Goal: Find specific page/section: Find specific page/section

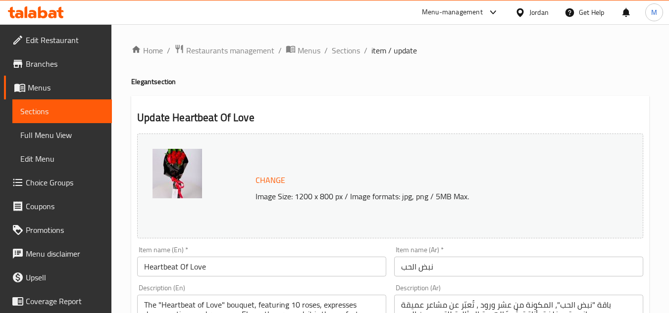
scroll to position [2, 0]
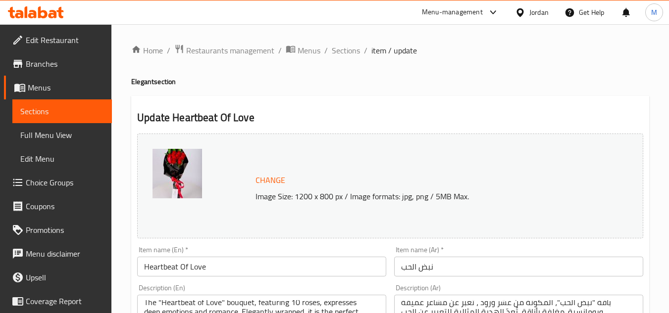
click at [525, 19] on div "Jordan" at bounding box center [532, 12] width 50 height 24
click at [536, 17] on div "Jordan" at bounding box center [538, 12] width 19 height 11
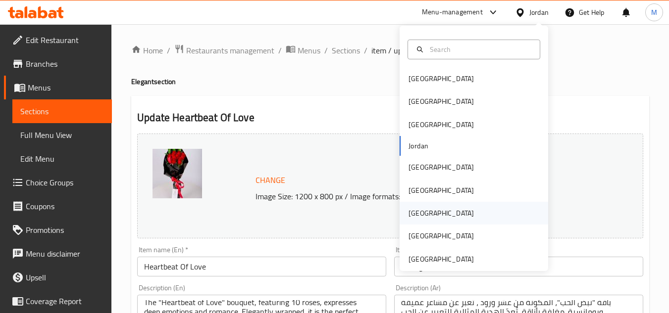
click at [435, 209] on div "[GEOGRAPHIC_DATA]" at bounding box center [474, 213] width 149 height 23
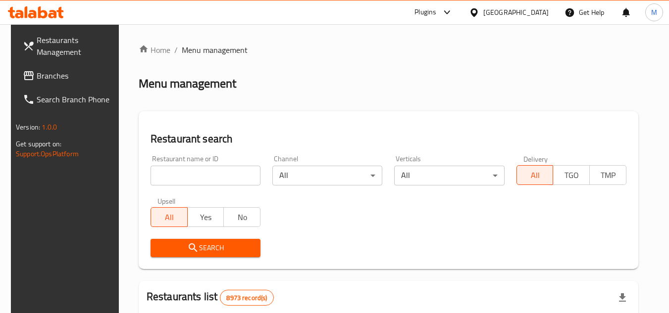
click at [78, 75] on span "Branches" at bounding box center [76, 76] width 78 height 12
